Goal: Task Accomplishment & Management: Use online tool/utility

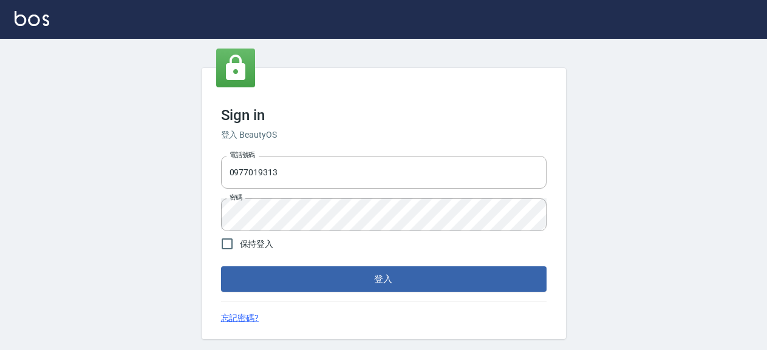
click at [248, 245] on span "保持登入" at bounding box center [257, 244] width 34 height 13
click at [240, 245] on input "保持登入" at bounding box center [227, 244] width 26 height 26
checkbox input "true"
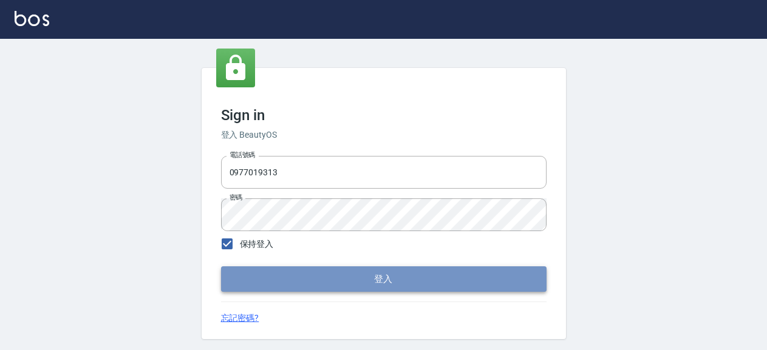
click at [313, 287] on button "登入" at bounding box center [384, 280] width 326 height 26
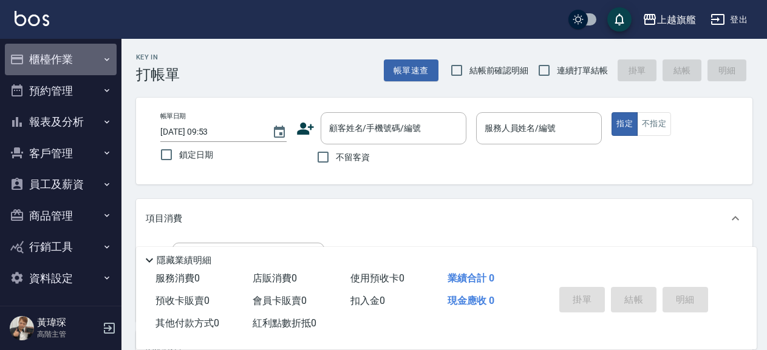
click at [64, 56] on button "櫃檯作業" at bounding box center [61, 60] width 112 height 32
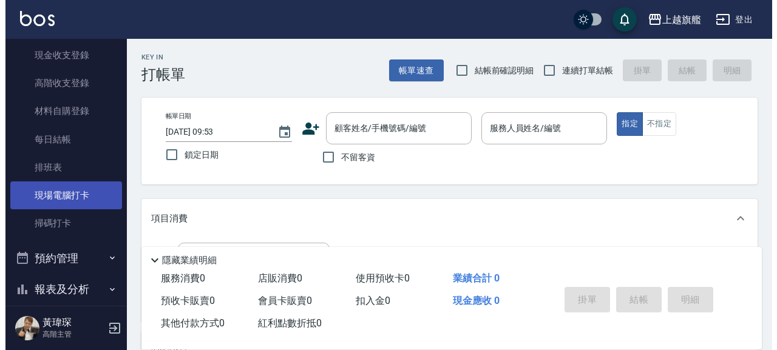
scroll to position [208, 0]
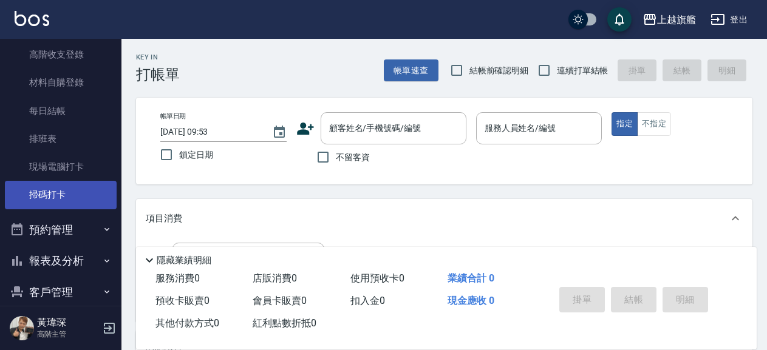
click at [75, 194] on link "掃碼打卡" at bounding box center [61, 195] width 112 height 28
